Goal: Task Accomplishment & Management: Use online tool/utility

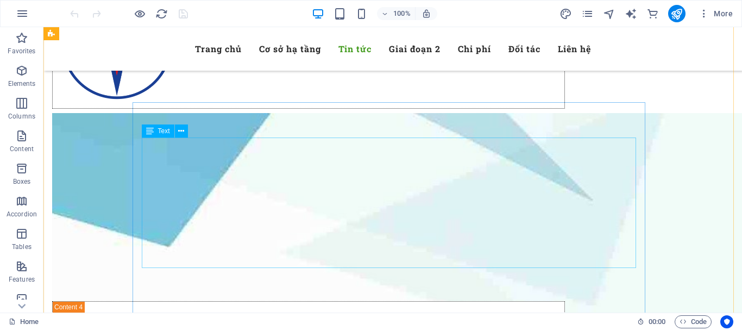
scroll to position [3641, 0]
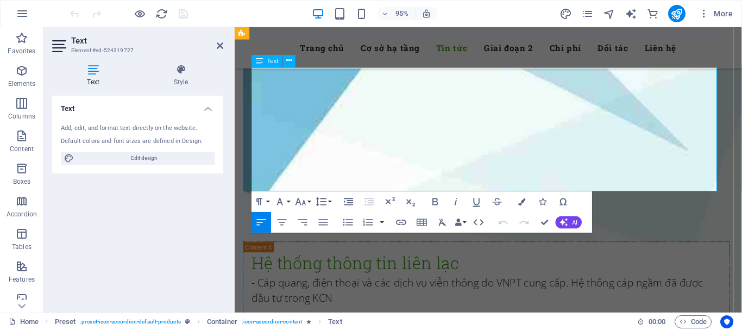
scroll to position [3644, 0]
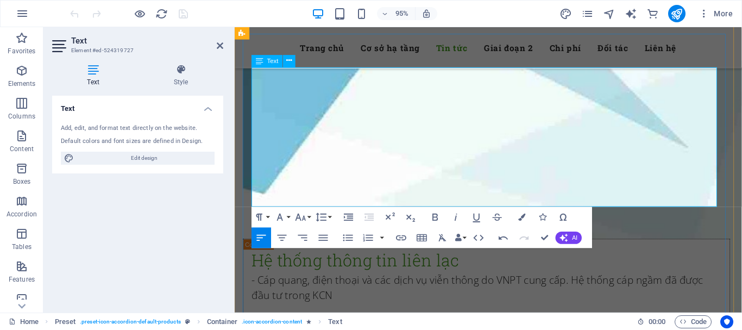
drag, startPoint x: 256, startPoint y: 157, endPoint x: 265, endPoint y: 163, distance: 11.0
drag, startPoint x: 255, startPoint y: 156, endPoint x: 514, endPoint y: 164, distance: 258.8
copy p "Phiếu kết quả phân tích Quý [DATE]: bấm vào"
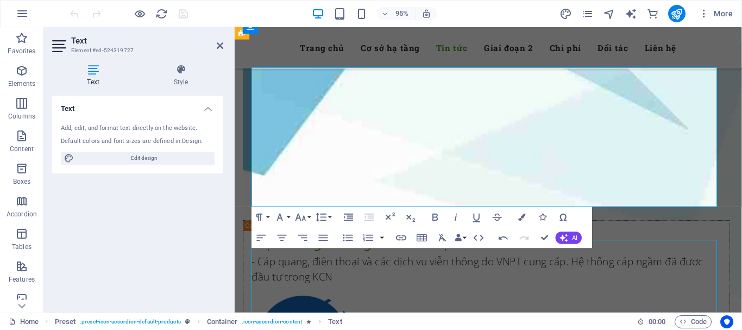
scroll to position [3641, 0]
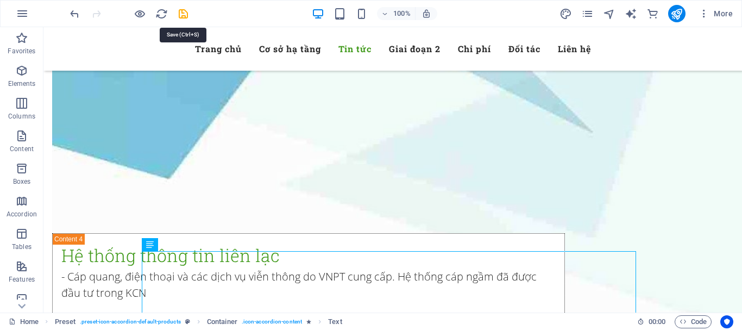
click at [186, 9] on icon "save" at bounding box center [183, 14] width 12 height 12
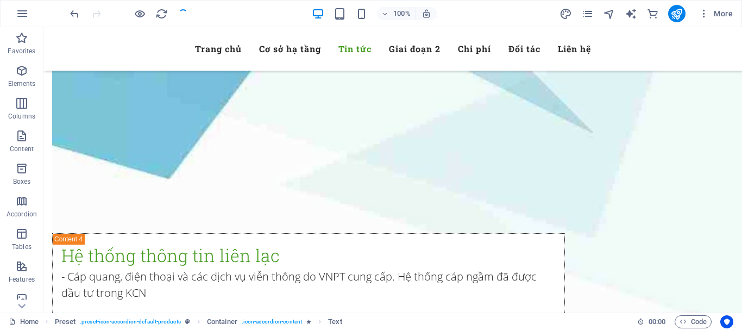
checkbox input "false"
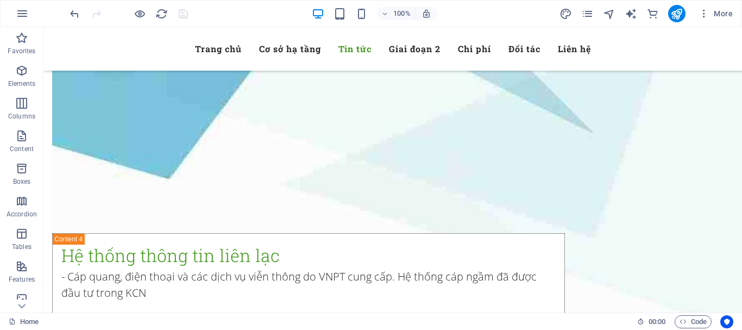
click at [686, 7] on div at bounding box center [676, 13] width 17 height 17
click at [680, 11] on icon "publish" at bounding box center [677, 14] width 12 height 12
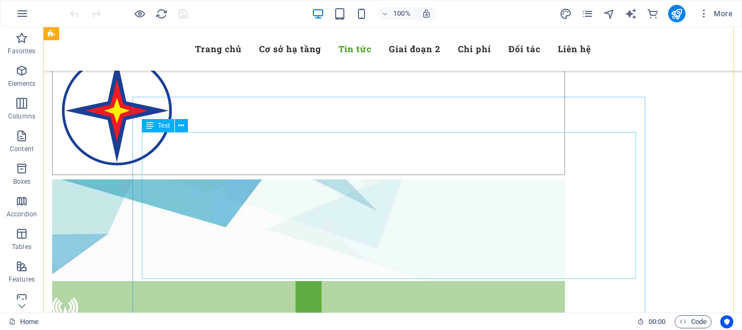
scroll to position [3587, 0]
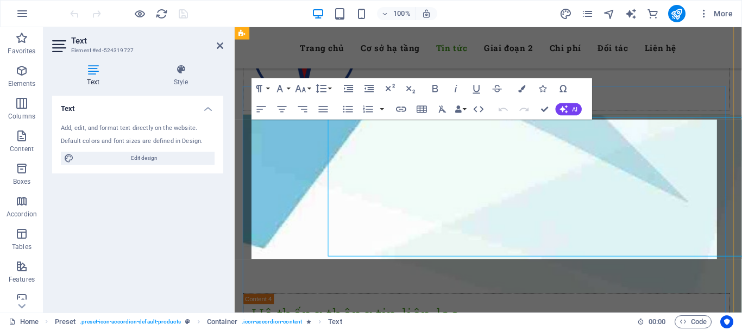
scroll to position [3589, 0]
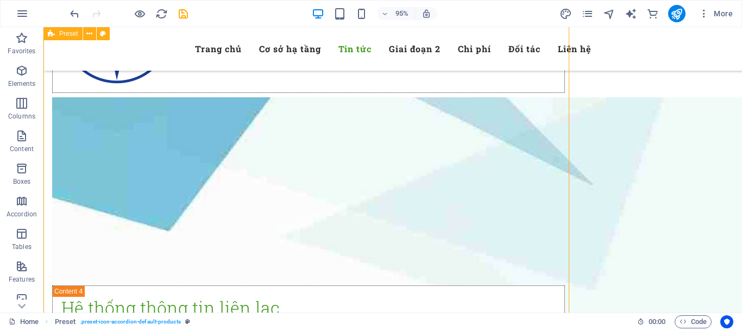
scroll to position [3586, 0]
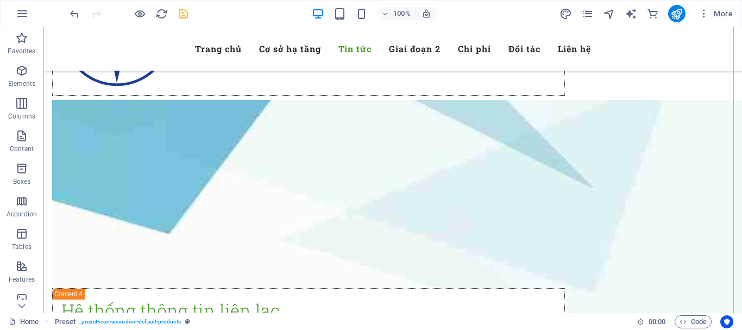
click at [185, 12] on icon "save" at bounding box center [183, 14] width 12 height 12
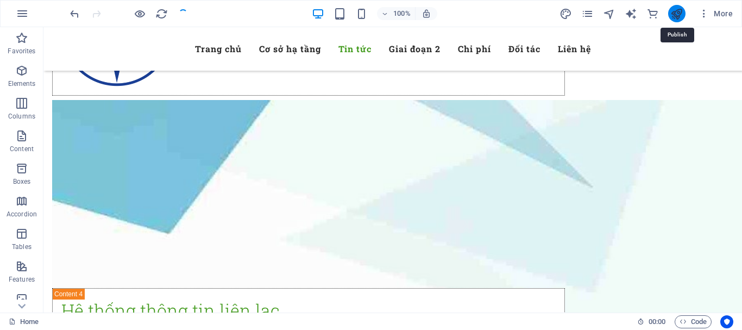
click at [681, 12] on icon "publish" at bounding box center [677, 14] width 12 height 12
checkbox input "false"
